Goal: Information Seeking & Learning: Learn about a topic

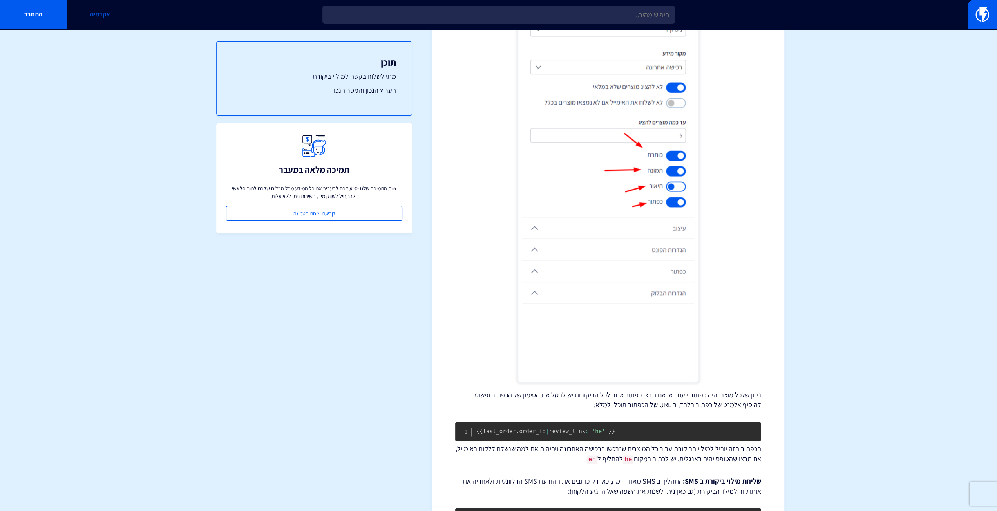
scroll to position [589, 0]
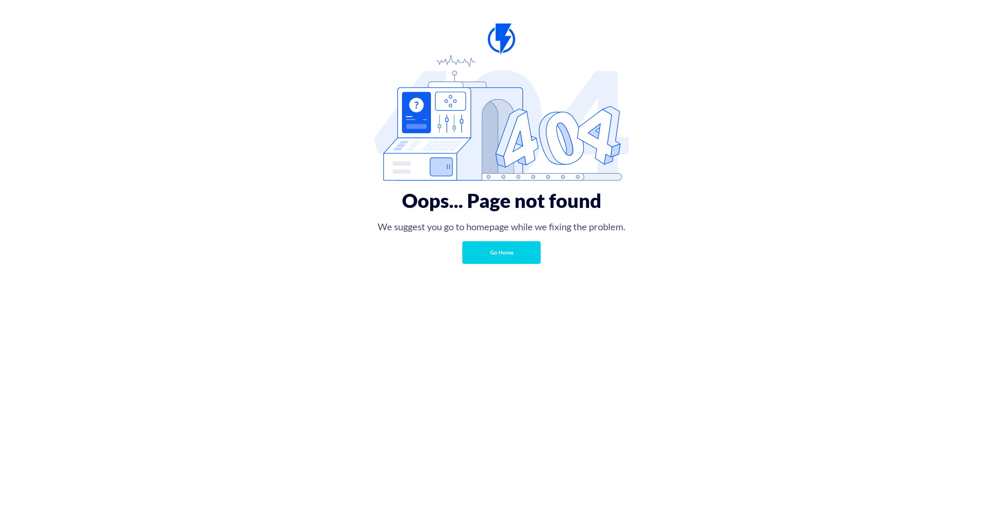
drag, startPoint x: 296, startPoint y: 299, endPoint x: 297, endPoint y: 307, distance: 7.9
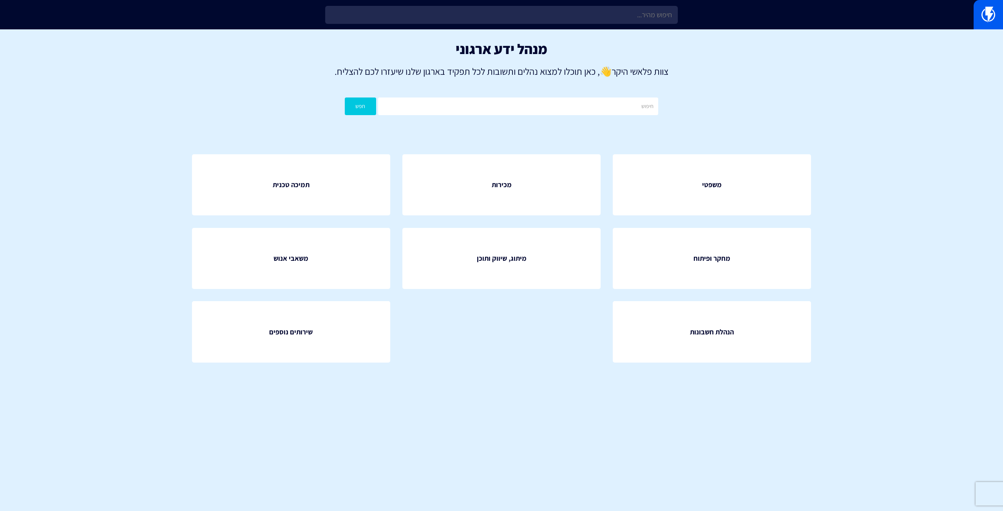
drag, startPoint x: 774, startPoint y: 95, endPoint x: 852, endPoint y: 3, distance: 120.7
click at [774, 95] on div "מנהל ידע ארגוני צוות פלאשי היקר 👋 , כאן תוכלו למצוא נהלים ותשובות לכל תפקיד באר…" at bounding box center [501, 80] width 1003 height 102
click at [751, 59] on div "מנהל ידע ארגוני צוות פלאשי היקר 👋 , כאן תוכלו למצוא נהלים ותשובות לכל תפקיד באר…" at bounding box center [501, 80] width 1003 height 102
click at [472, 346] on div "משפטי מכירות תמיכה טכנית" at bounding box center [502, 265] width 666 height 268
